Goal: Obtain resource: Obtain resource

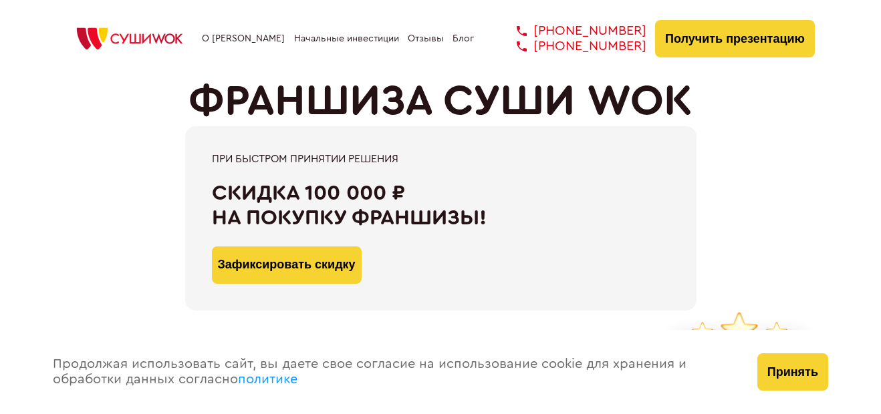
type input "WhatsApp"
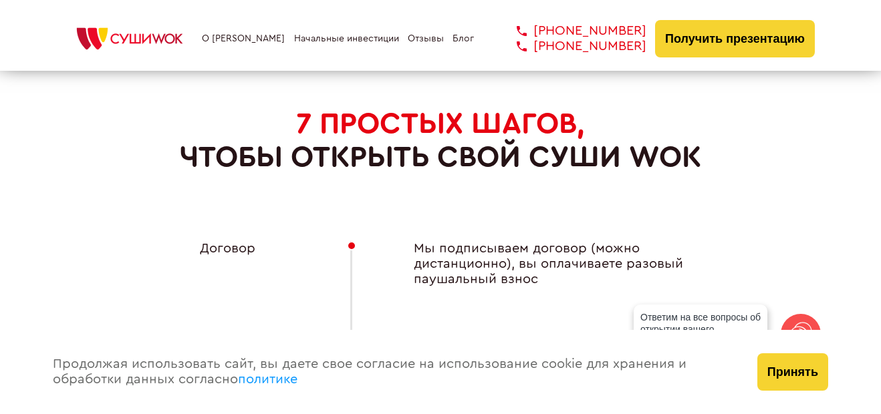
scroll to position [4888, 0]
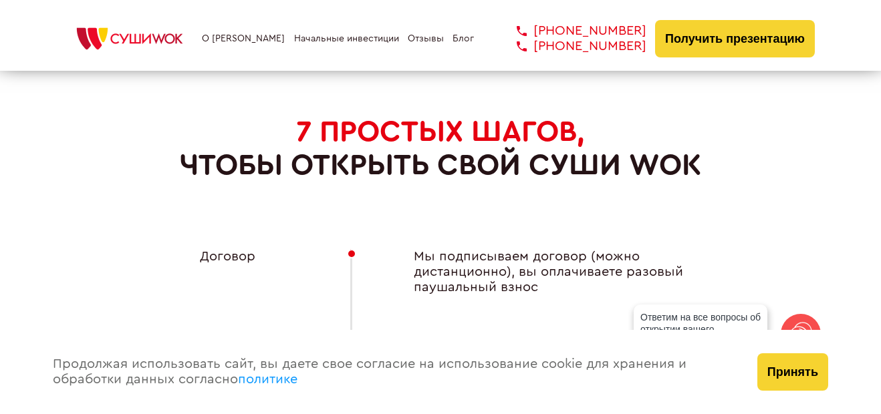
click at [259, 35] on link "О [PERSON_NAME]" at bounding box center [243, 38] width 83 height 11
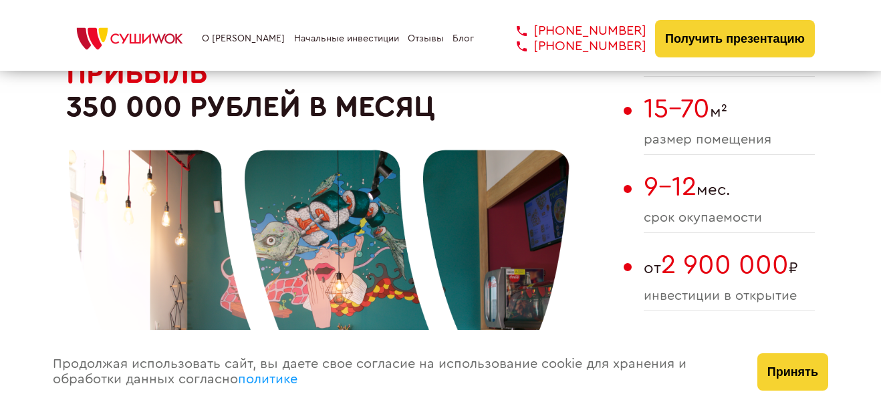
scroll to position [812, 0]
type input "WhatsApp"
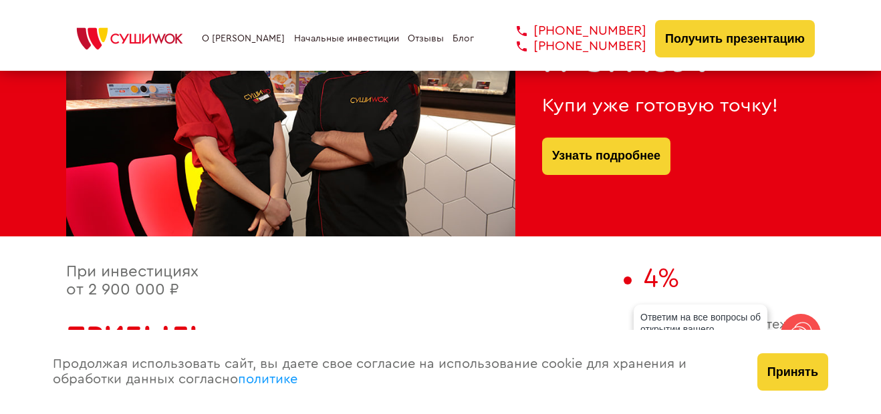
scroll to position [546, 0]
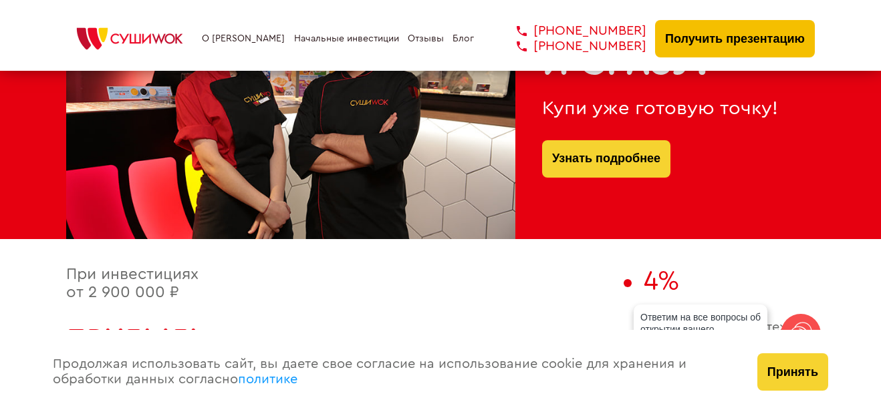
click at [740, 37] on button "Получить презентацию" at bounding box center [735, 38] width 160 height 37
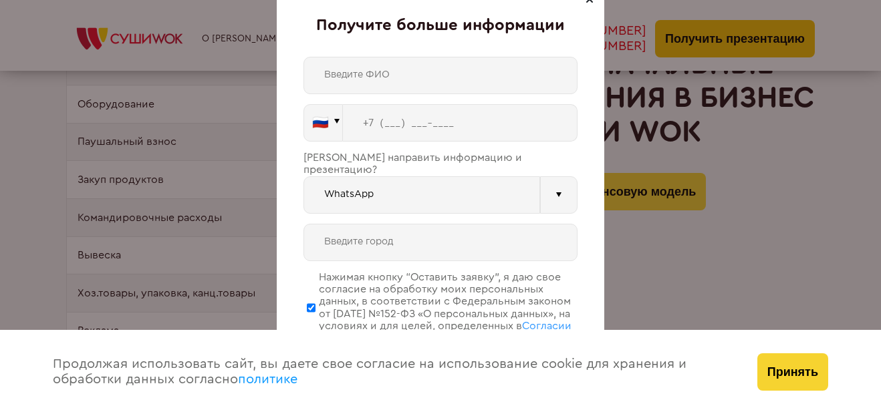
scroll to position [2716, 0]
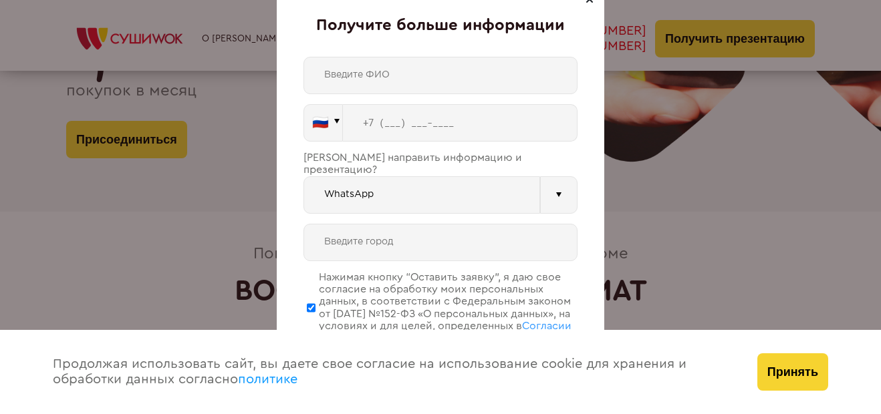
click at [448, 224] on input "text" at bounding box center [440, 242] width 274 height 37
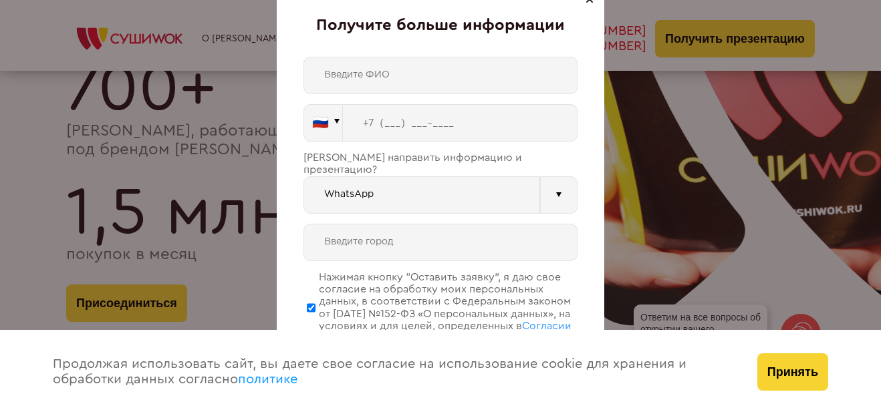
scroll to position [2539, 0]
